Goal: Task Accomplishment & Management: Manage account settings

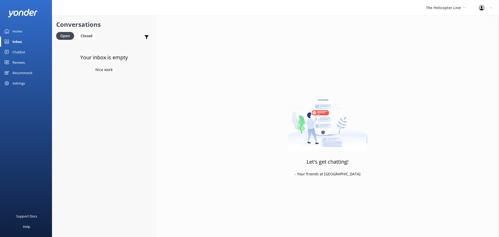
click at [10, 40] on link "Inbox" at bounding box center [26, 41] width 52 height 10
drag, startPoint x: 454, startPoint y: 9, endPoint x: 448, endPoint y: 15, distance: 8.5
click at [454, 9] on span "The Helicopter Line" at bounding box center [443, 7] width 35 height 5
click at [436, 29] on link "The Helicopter Line" at bounding box center [445, 34] width 52 height 12
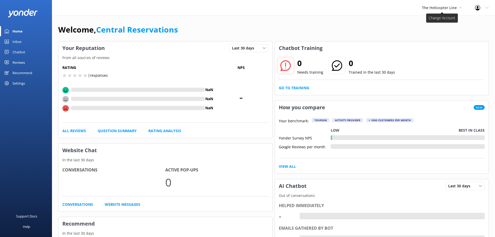
click at [454, 8] on span "The Helicopter Line" at bounding box center [439, 7] width 35 height 5
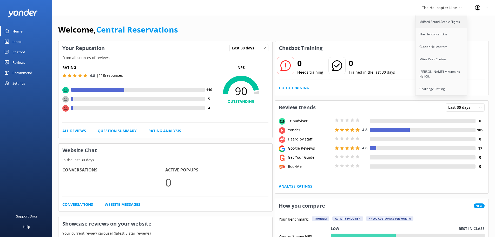
click at [451, 17] on link "Milford Sound Scenic Flights" at bounding box center [442, 22] width 52 height 12
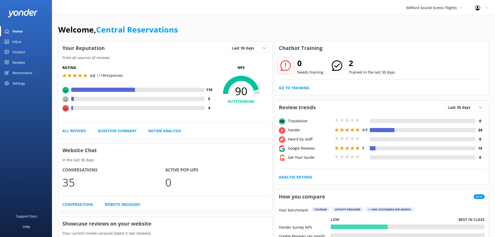
click at [16, 43] on div "Inbox" at bounding box center [16, 41] width 9 height 10
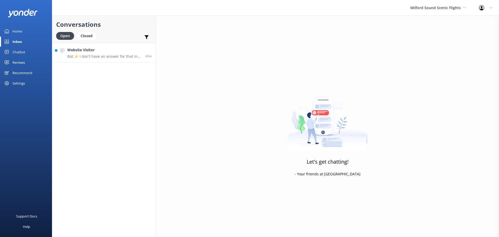
click at [132, 60] on link "Website Visitor Bot: ⚡ I don't have an answer for that in my knowledge base. Pl…" at bounding box center [103, 52] width 103 height 19
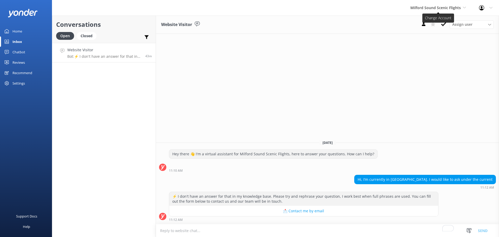
click at [438, 8] on span "Milford Sound Scenic Flights" at bounding box center [435, 7] width 50 height 5
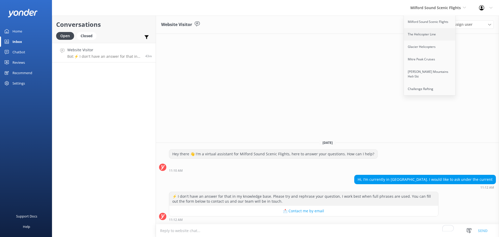
click at [439, 33] on link "The Helicopter Line" at bounding box center [430, 34] width 52 height 12
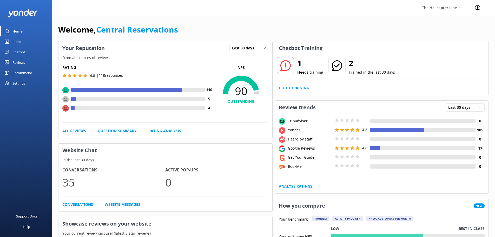
click at [18, 41] on div "Inbox" at bounding box center [16, 41] width 9 height 10
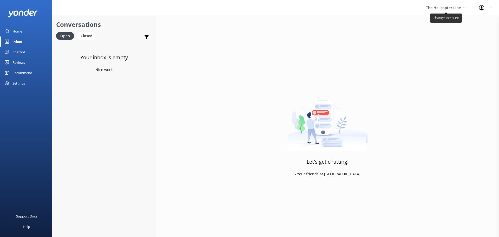
click at [442, 10] on span "The Helicopter Line" at bounding box center [443, 7] width 35 height 5
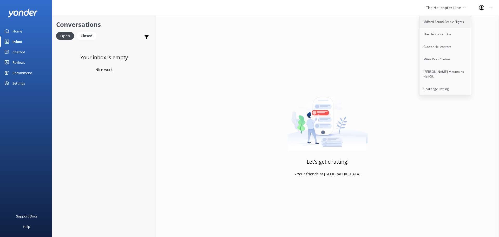
click at [446, 24] on link "Milford Sound Scenic Flights" at bounding box center [445, 22] width 52 height 12
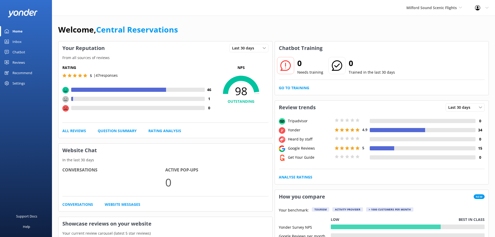
click at [17, 38] on div "Inbox" at bounding box center [16, 41] width 9 height 10
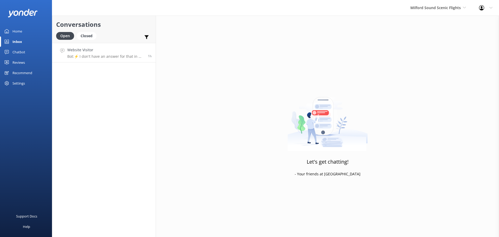
drag, startPoint x: 91, startPoint y: 51, endPoint x: 96, endPoint y: 50, distance: 4.4
click at [92, 51] on h4 "Website Visitor" at bounding box center [105, 50] width 77 height 6
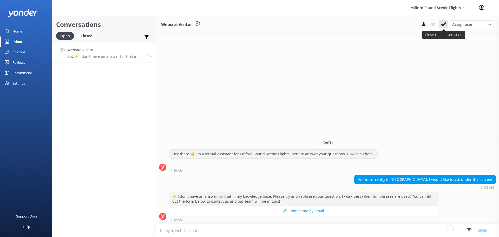
click at [440, 22] on button at bounding box center [443, 24] width 9 height 8
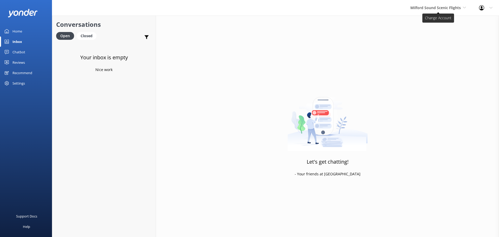
click at [444, 9] on span "Milford Sound Scenic Flights" at bounding box center [435, 7] width 50 height 5
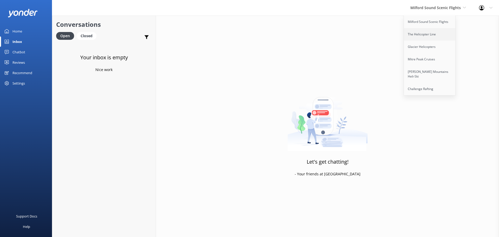
click at [442, 35] on link "The Helicopter Line" at bounding box center [430, 34] width 52 height 12
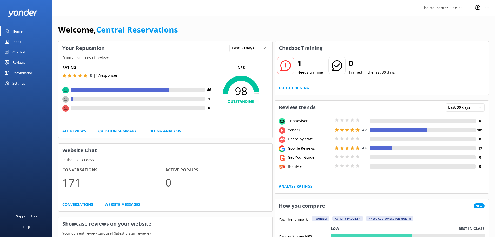
click at [438, 6] on span "The Helicopter Line" at bounding box center [439, 7] width 35 height 5
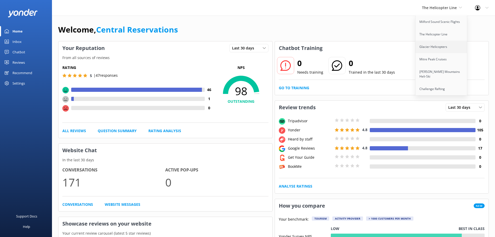
click at [437, 44] on link "Glacier Helicopters" at bounding box center [442, 47] width 52 height 12
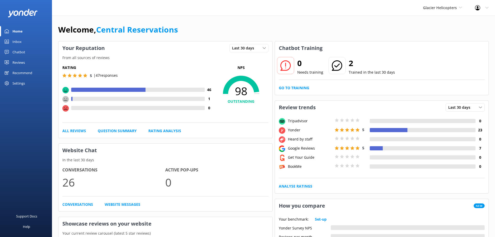
click at [30, 41] on link "Inbox" at bounding box center [26, 41] width 52 height 10
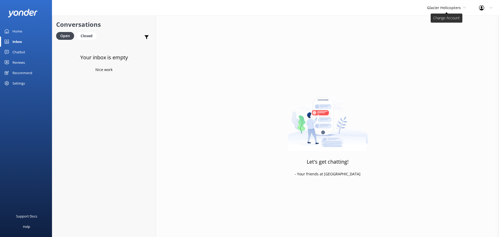
click at [435, 7] on span "Glacier Helicopters" at bounding box center [444, 7] width 34 height 5
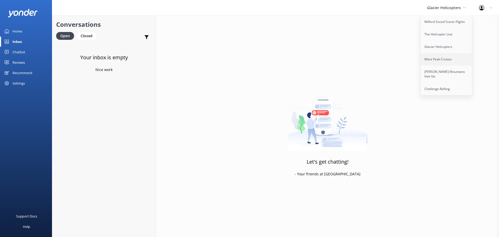
click at [446, 60] on link "Mitre Peak Cruises" at bounding box center [447, 59] width 52 height 12
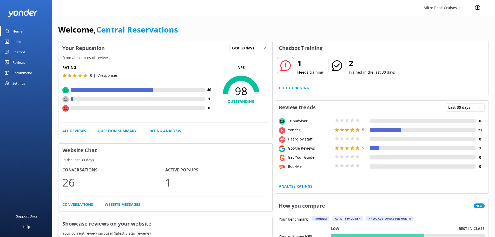
click at [22, 43] on link "Inbox" at bounding box center [26, 41] width 52 height 10
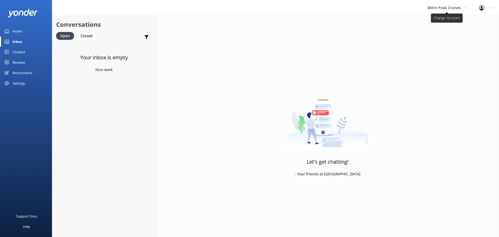
click at [437, 10] on span "Mitre Peak Cruises" at bounding box center [444, 7] width 33 height 5
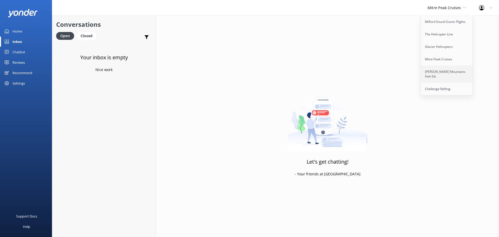
click at [436, 71] on link "[PERSON_NAME] Mountains Heli-Ski" at bounding box center [447, 73] width 52 height 17
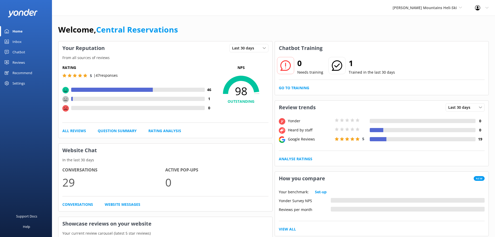
click at [27, 41] on link "Inbox" at bounding box center [26, 41] width 52 height 10
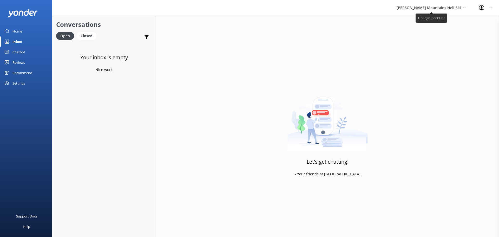
click at [431, 5] on span "[PERSON_NAME] Mountains Heli-Ski" at bounding box center [431, 8] width 69 height 6
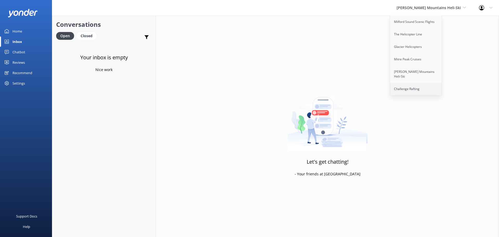
click at [424, 83] on link "Challenge Rafting" at bounding box center [416, 89] width 52 height 12
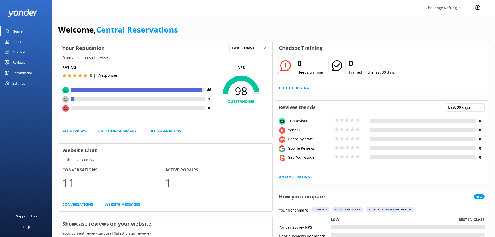
click at [20, 40] on div "Inbox" at bounding box center [16, 41] width 9 height 10
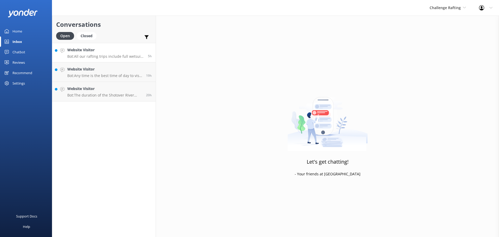
click at [112, 54] on div "Website Visitor Bot: All our rafting trips include full wetsuit clothing and ra…" at bounding box center [105, 52] width 77 height 11
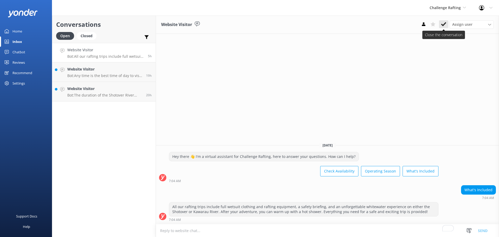
click at [441, 25] on icon at bounding box center [443, 24] width 5 height 5
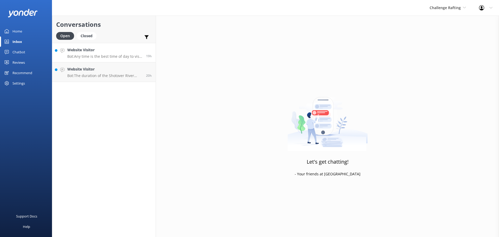
click at [124, 55] on p "Bot: Any time is the best time of day to visit for Shotover River Rafting." at bounding box center [104, 56] width 75 height 5
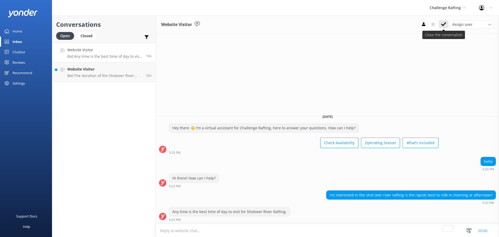
click at [442, 26] on icon at bounding box center [443, 24] width 5 height 5
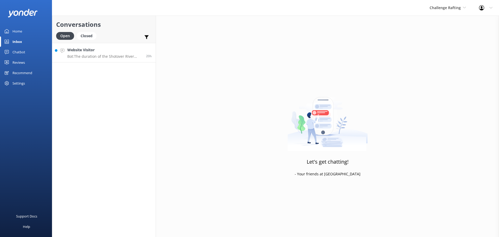
click at [88, 59] on link "Website Visitor Bot: The duration of the Shotover River Rafting is 4-5 hours. 2…" at bounding box center [103, 52] width 103 height 19
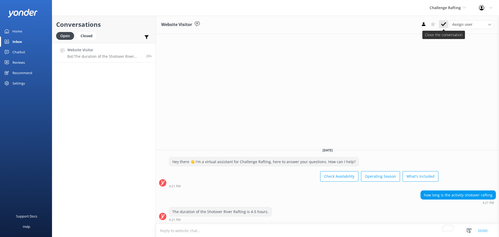
click at [443, 22] on icon at bounding box center [443, 24] width 5 height 5
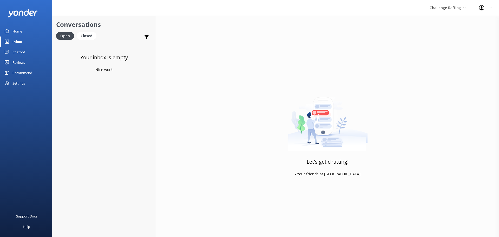
drag, startPoint x: 455, startPoint y: 90, endPoint x: 451, endPoint y: 83, distance: 7.6
click at [455, 87] on div "Let's get chatting! - Your friends at Yonder" at bounding box center [327, 134] width 343 height 237
click at [28, 43] on link "Inbox" at bounding box center [26, 41] width 52 height 10
click at [466, 8] on icon at bounding box center [464, 7] width 3 height 3
click at [452, 23] on link "Milford Sound Scenic Flights" at bounding box center [449, 22] width 52 height 12
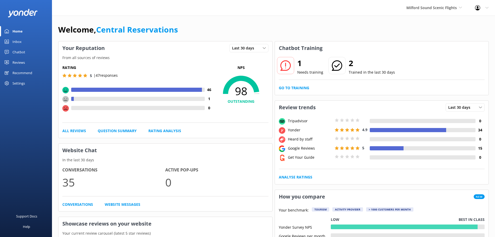
click at [25, 42] on link "Inbox" at bounding box center [26, 41] width 52 height 10
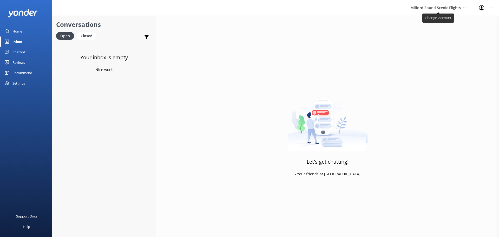
click at [429, 7] on span "Milford Sound Scenic Flights" at bounding box center [435, 7] width 50 height 5
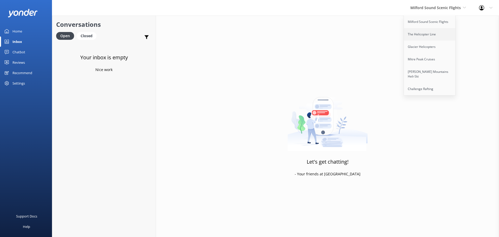
click at [414, 33] on link "The Helicopter Line" at bounding box center [430, 34] width 52 height 12
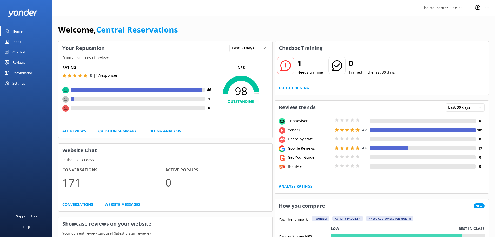
click at [23, 43] on link "Inbox" at bounding box center [26, 41] width 52 height 10
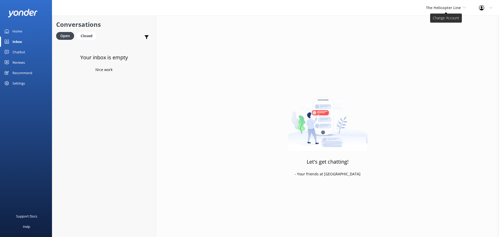
click at [453, 8] on span "The Helicopter Line" at bounding box center [443, 7] width 35 height 5
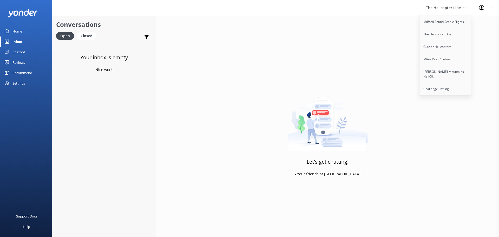
drag, startPoint x: 346, startPoint y: 65, endPoint x: 338, endPoint y: 57, distance: 11.0
click at [346, 65] on div "Let's get chatting! - Your friends at Yonder" at bounding box center [327, 134] width 343 height 237
click at [112, 114] on div "Your inbox is empty Nice work" at bounding box center [103, 161] width 103 height 237
click at [86, 136] on div "Your inbox is empty Nice work" at bounding box center [103, 161] width 103 height 237
click at [24, 157] on div "Support Docs Help" at bounding box center [26, 178] width 52 height 119
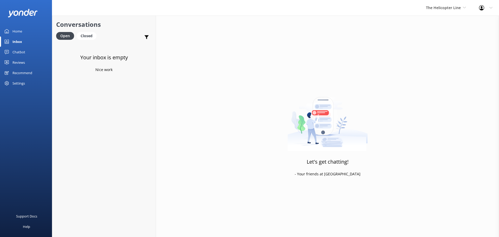
drag, startPoint x: 455, startPoint y: 79, endPoint x: 216, endPoint y: 56, distance: 240.3
click at [455, 79] on div "Let's get chatting! - Your friends at Yonder" at bounding box center [327, 134] width 343 height 237
click at [467, 50] on div "Let's get chatting! - Your friends at Yonder" at bounding box center [327, 134] width 343 height 237
